Goal: Task Accomplishment & Management: Use online tool/utility

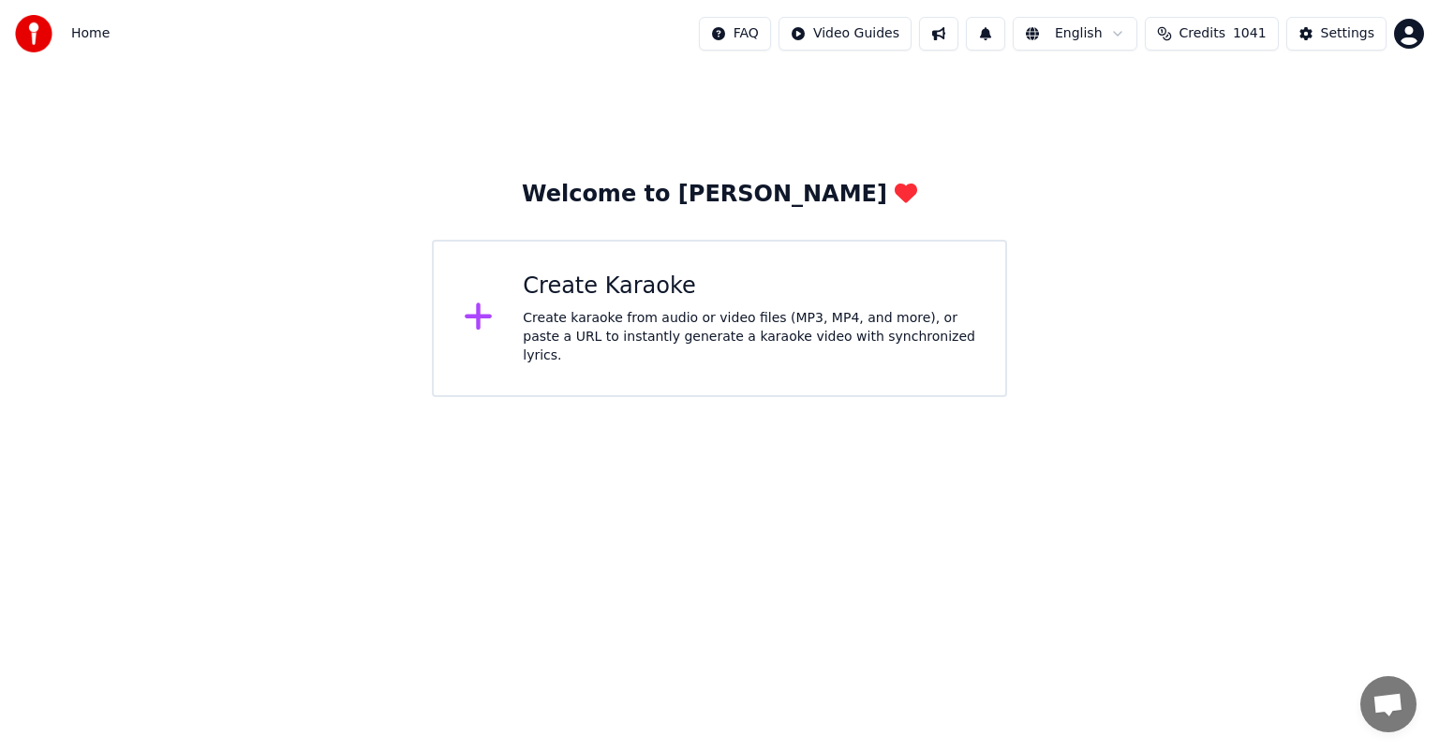
click at [572, 313] on div "Create Karaoke Create karaoke from audio or video files (MP3, MP4, and more), o…" at bounding box center [749, 319] width 452 height 94
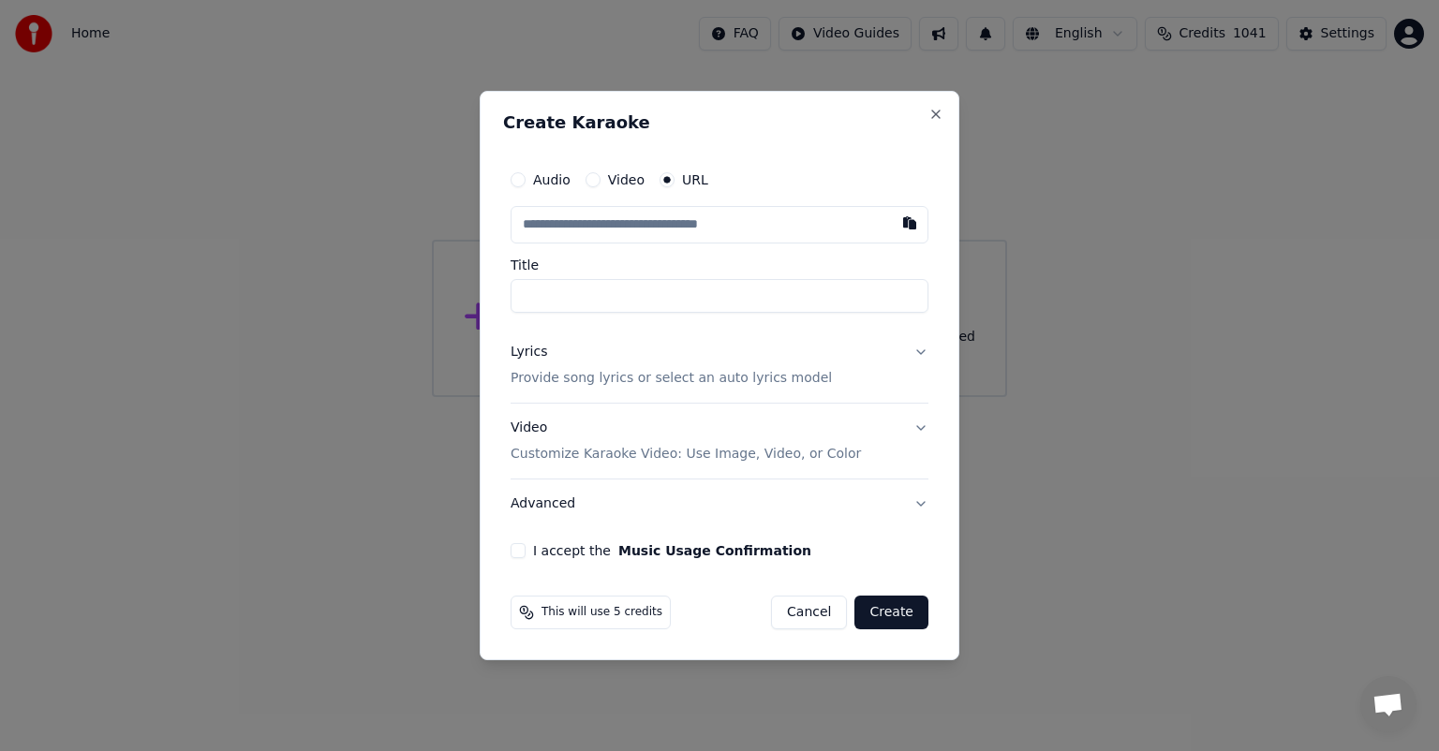
click at [915, 221] on button "button" at bounding box center [909, 223] width 37 height 34
type input "**********"
click at [918, 348] on button "Lyrics Provide song lyrics or select an auto lyrics model" at bounding box center [719, 365] width 418 height 75
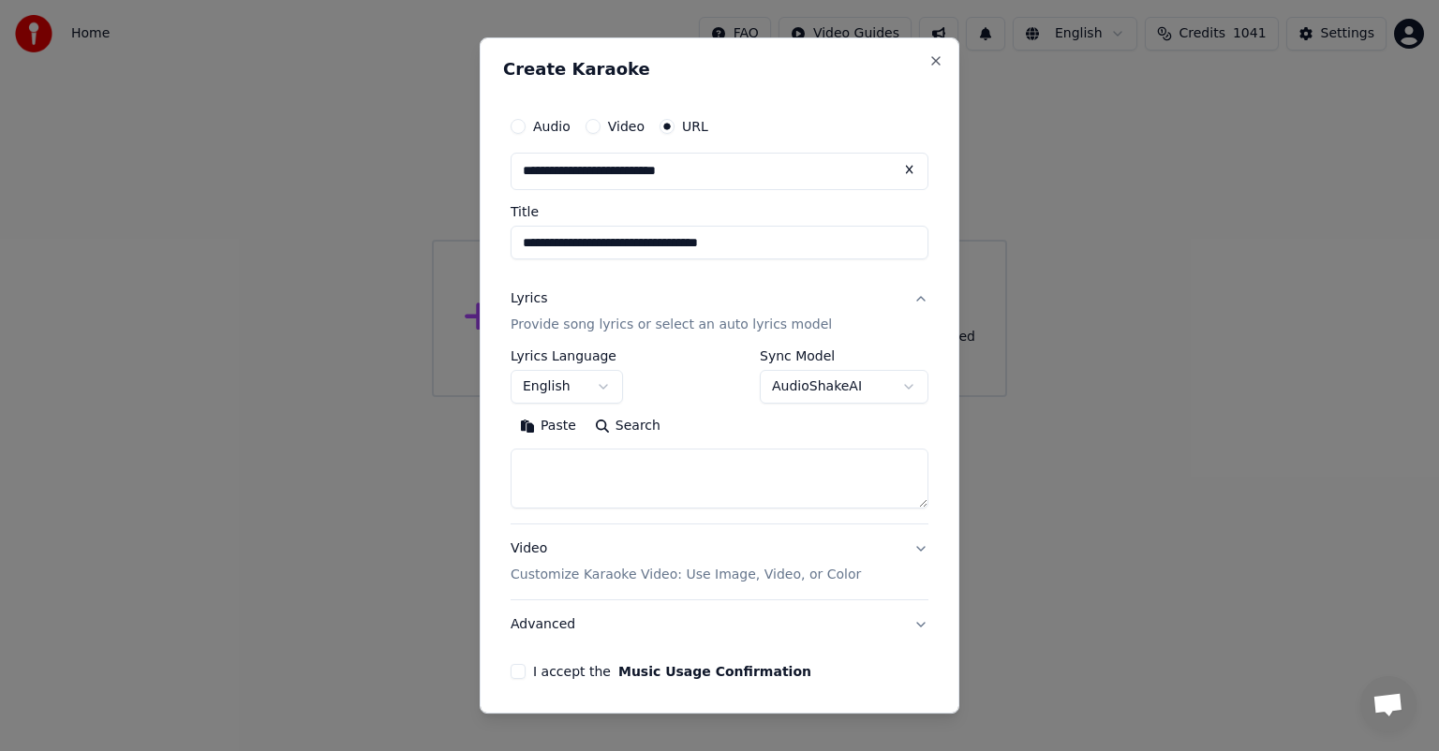
click at [641, 429] on button "Search" at bounding box center [627, 426] width 84 height 30
type textarea "**********"
click at [894, 384] on body "**********" at bounding box center [719, 198] width 1439 height 397
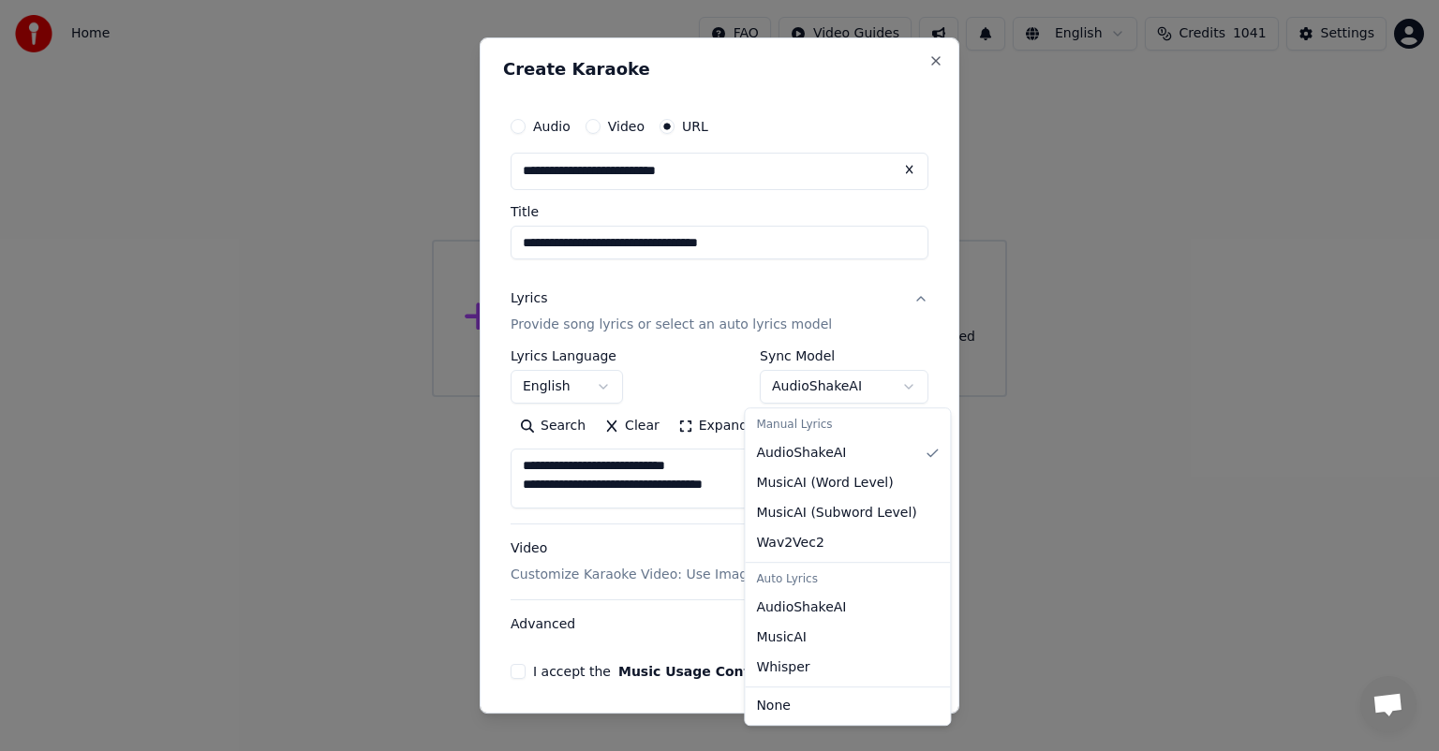
select select "**********"
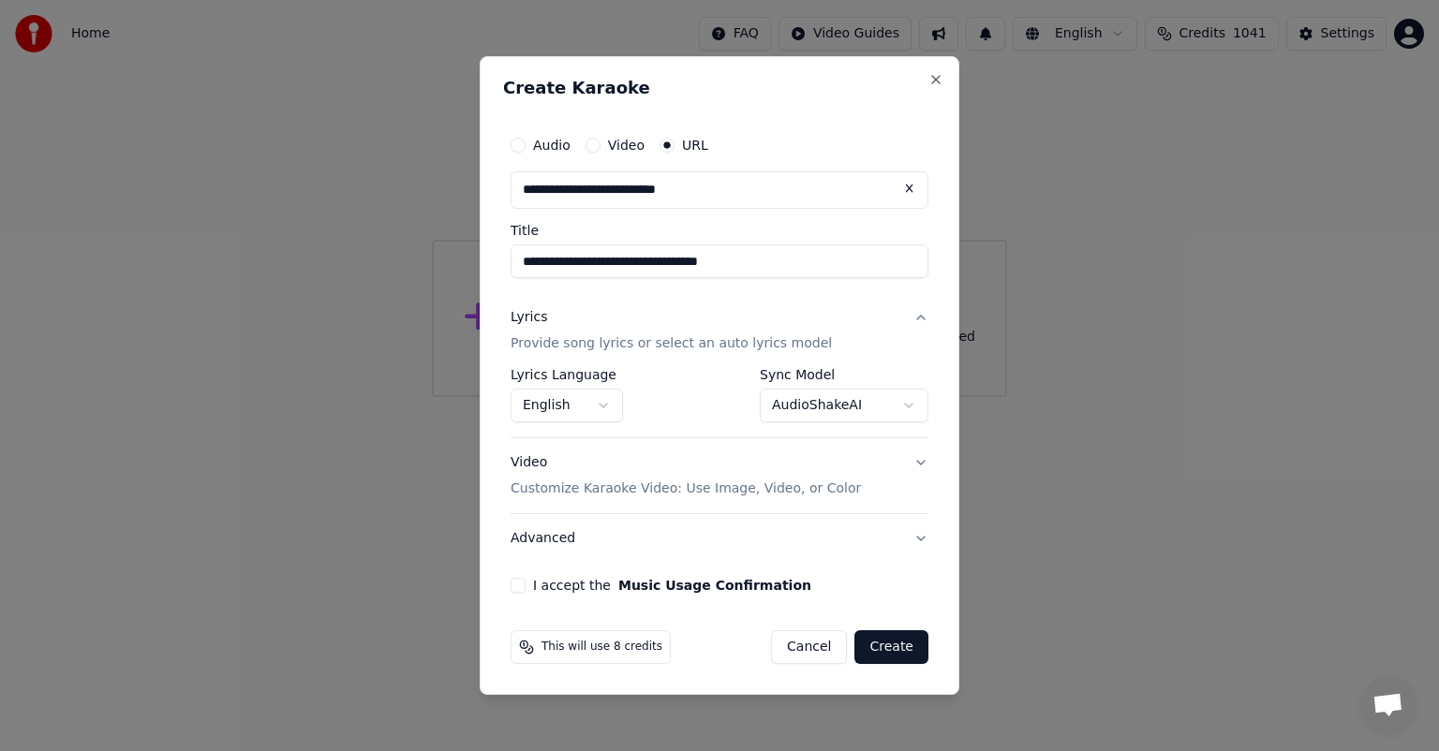
click at [521, 583] on button "I accept the Music Usage Confirmation" at bounding box center [517, 585] width 15 height 15
click at [887, 648] on button "Create" at bounding box center [891, 647] width 74 height 34
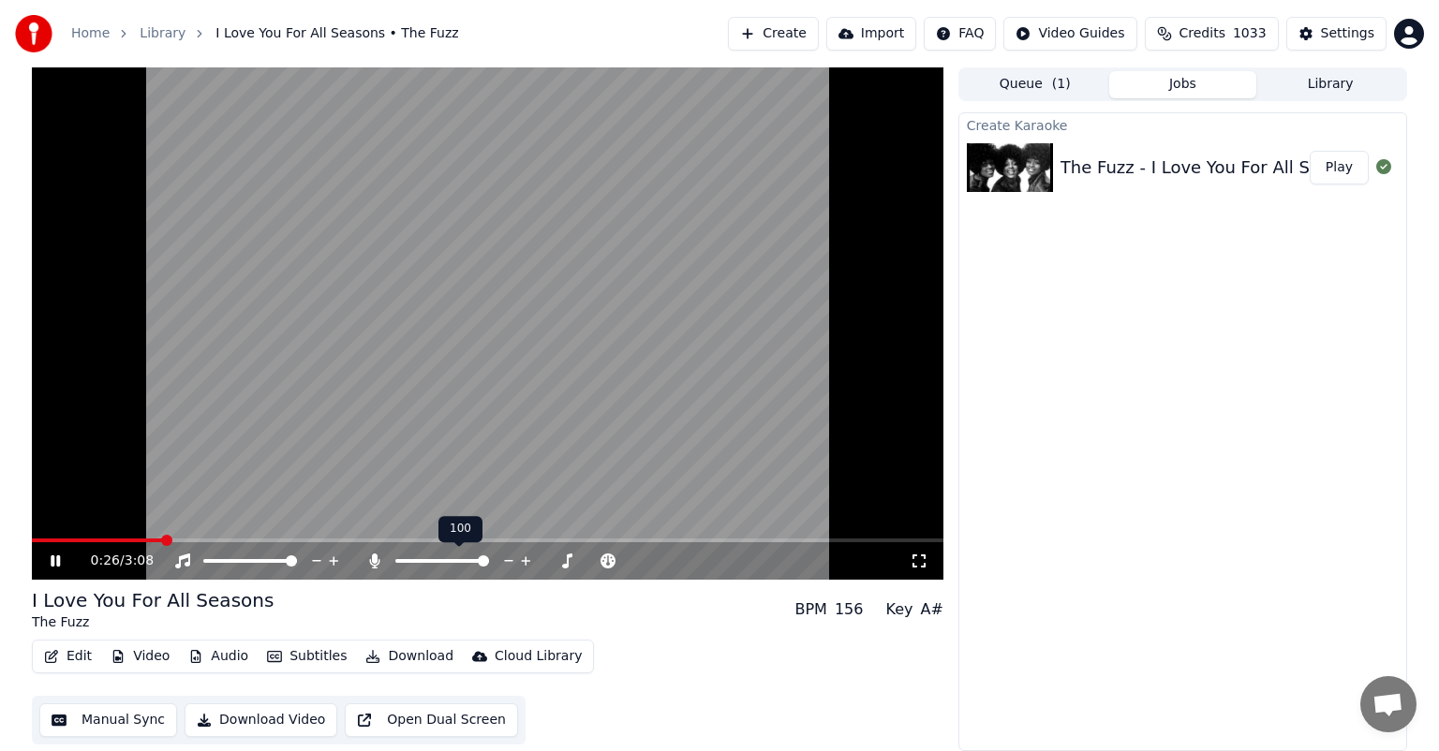
click at [489, 567] on span at bounding box center [483, 560] width 11 height 11
drag, startPoint x: 292, startPoint y: 554, endPoint x: 190, endPoint y: 545, distance: 102.5
click at [190, 545] on div "0:44 / 3:08" at bounding box center [487, 560] width 911 height 37
click at [203, 558] on span at bounding box center [208, 560] width 11 height 11
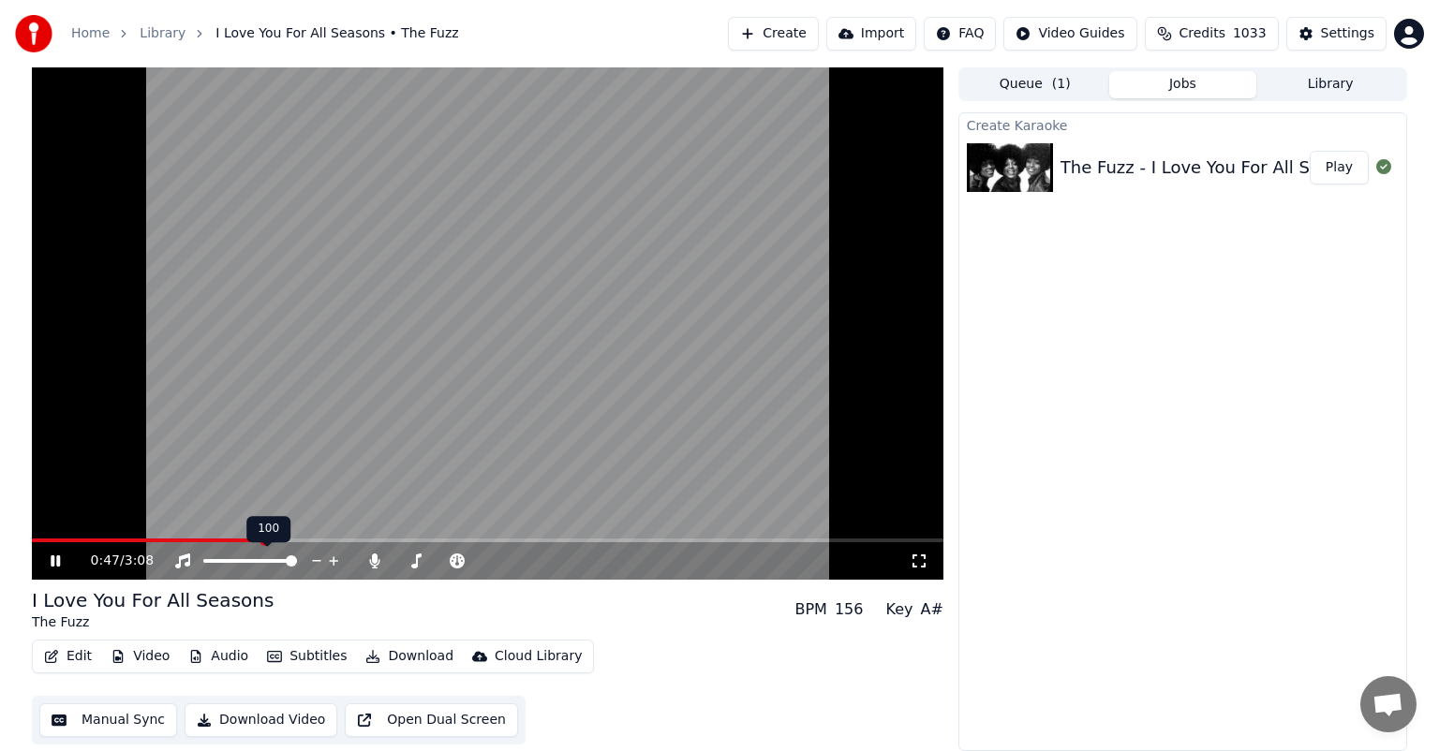
click at [297, 567] on span at bounding box center [291, 560] width 11 height 11
click at [395, 557] on span at bounding box center [400, 560] width 11 height 11
click at [487, 567] on span at bounding box center [481, 560] width 11 height 11
click at [203, 555] on span at bounding box center [208, 560] width 11 height 11
click at [297, 567] on span at bounding box center [291, 560] width 11 height 11
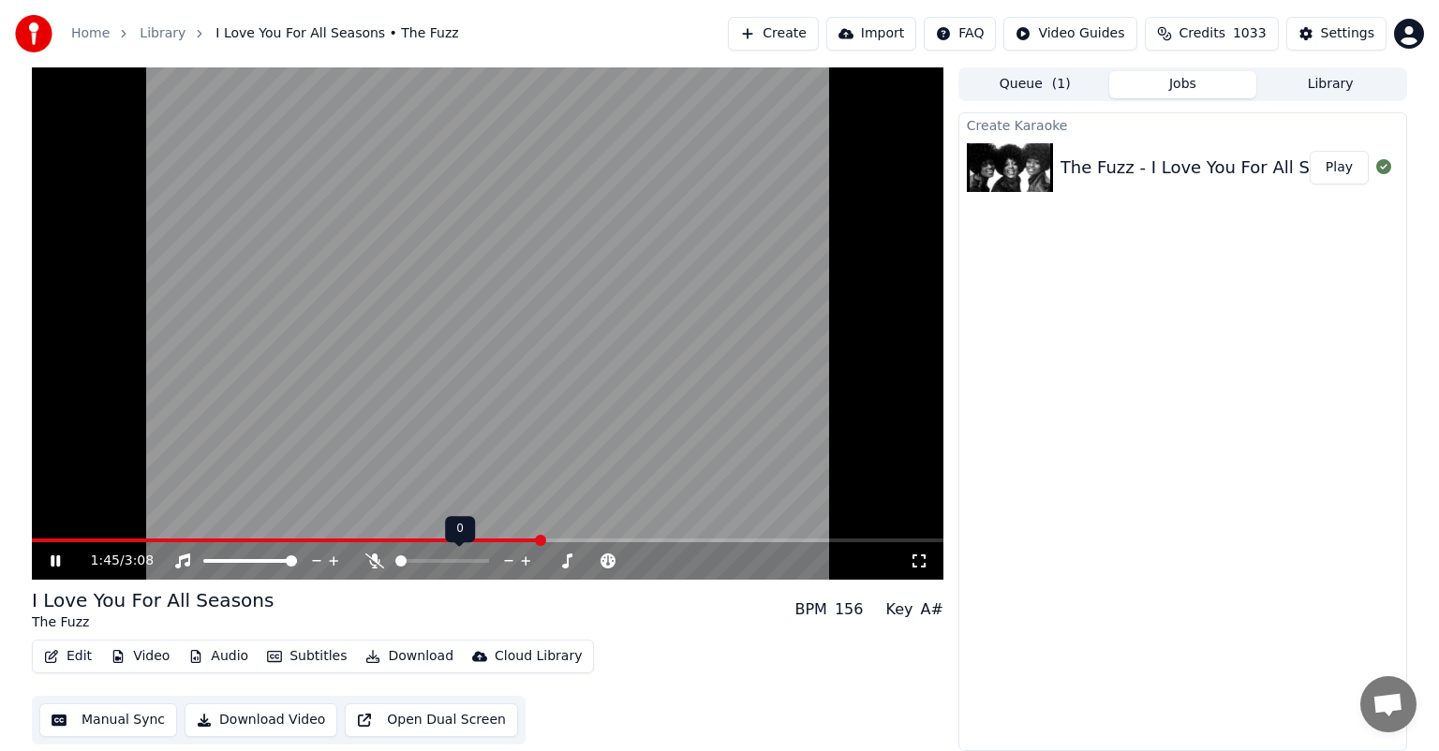
click at [395, 557] on span at bounding box center [400, 560] width 11 height 11
click at [49, 563] on icon at bounding box center [69, 561] width 44 height 15
